Goal: Check status

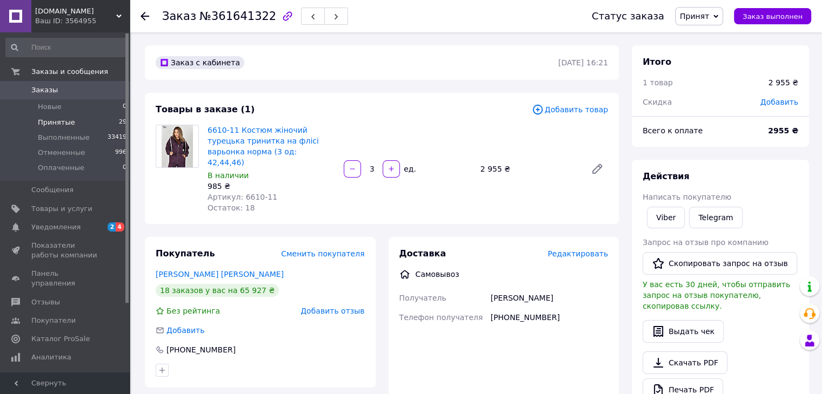
click at [56, 122] on span "Принятые" at bounding box center [56, 123] width 37 height 10
